Goal: Information Seeking & Learning: Learn about a topic

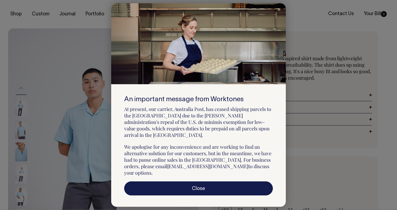
select select "True Blue"
click at [279, 11] on icon at bounding box center [278, 9] width 3 height 3
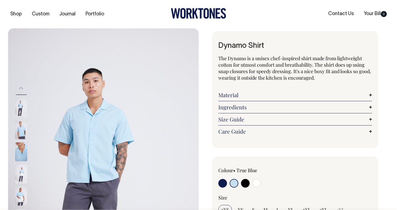
select select "True Blue"
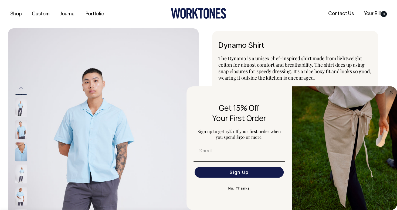
click at [242, 189] on button "No, Thanks" at bounding box center [238, 188] width 91 height 11
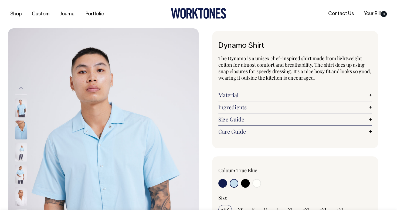
click at [223, 182] on input "radio" at bounding box center [222, 183] width 9 height 9
radio input "true"
select select "Dark Navy"
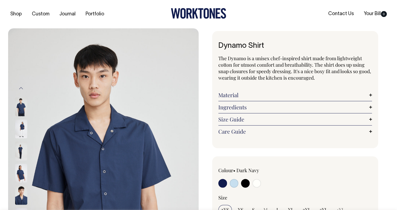
click at [243, 182] on input "radio" at bounding box center [245, 183] width 9 height 9
radio input "true"
select select "Black"
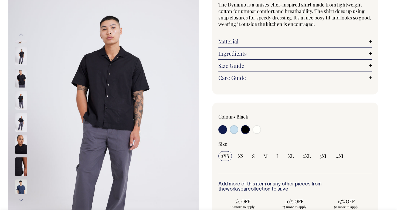
scroll to position [54, 0]
click at [369, 40] on link "Material" at bounding box center [295, 41] width 154 height 6
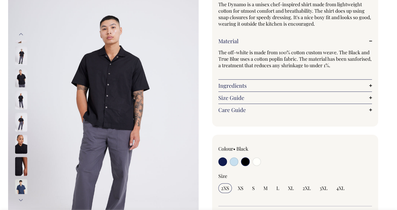
click at [368, 84] on link "Ingredients" at bounding box center [295, 85] width 154 height 6
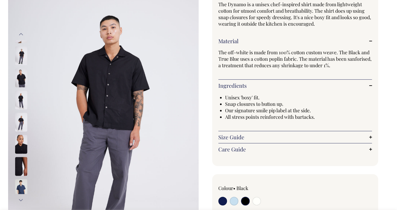
click at [370, 134] on link "Size Guide" at bounding box center [295, 137] width 154 height 6
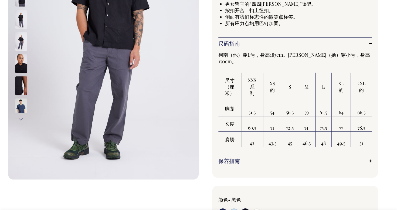
scroll to position [135, 0]
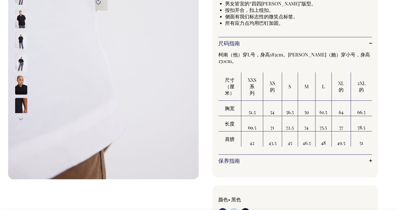
click at [20, 82] on img at bounding box center [21, 85] width 12 height 19
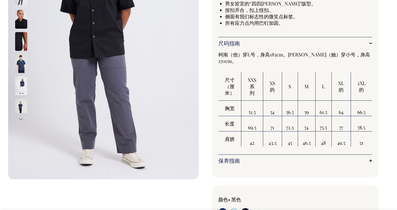
click at [22, 39] on img at bounding box center [21, 41] width 12 height 19
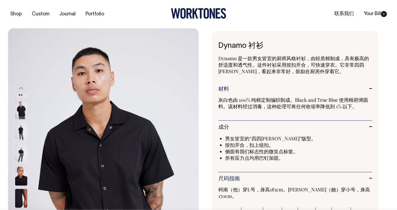
scroll to position [0, 0]
